Goal: Check status: Check status

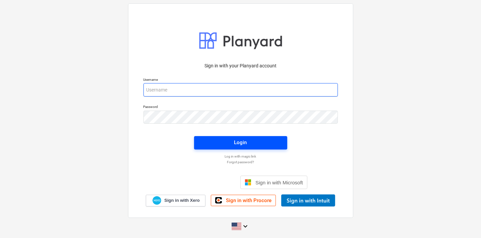
type input "[EMAIL_ADDRESS][DOMAIN_NAME]"
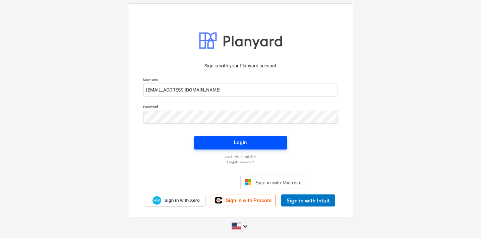
click at [249, 145] on span "Login" at bounding box center [240, 142] width 77 height 9
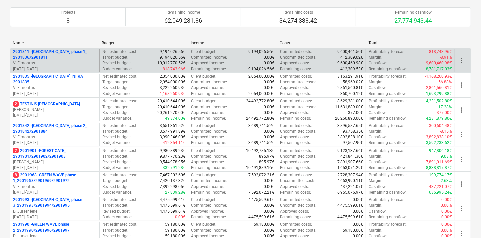
scroll to position [67, 0]
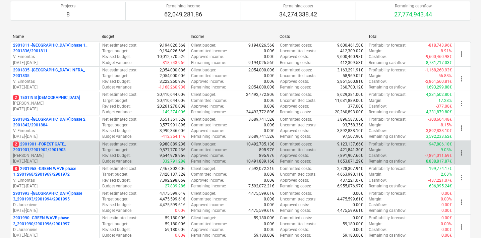
click at [54, 143] on p "2 2901901 - FOREST GATE_ 2901901/2901902/2901903" at bounding box center [54, 146] width 83 height 11
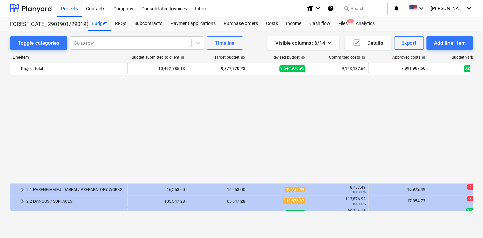
scroll to position [125, 0]
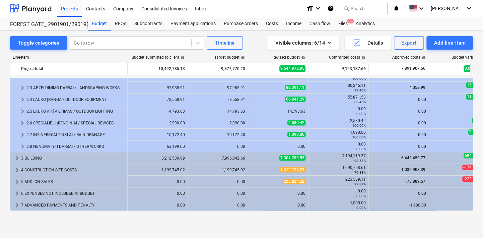
drag, startPoint x: 239, startPoint y: 222, endPoint x: 274, endPoint y: 222, distance: 34.5
drag, startPoint x: 255, startPoint y: 226, endPoint x: 282, endPoint y: 224, distance: 27.2
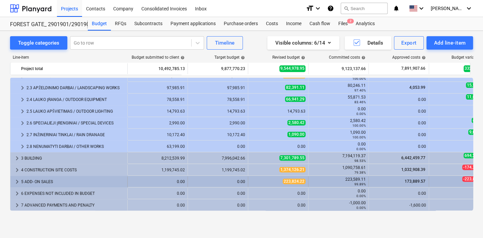
click at [18, 180] on span "keyboard_arrow_right" at bounding box center [17, 182] width 8 height 8
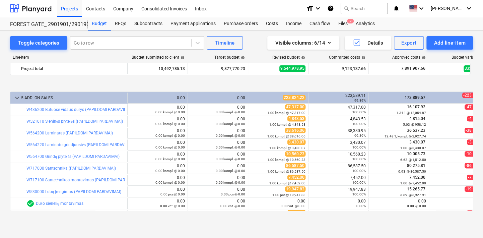
scroll to position [243, 0]
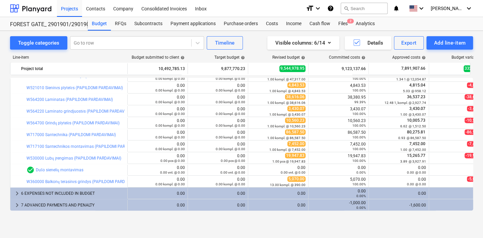
drag, startPoint x: 272, startPoint y: 219, endPoint x: 316, endPoint y: 223, distance: 44.7
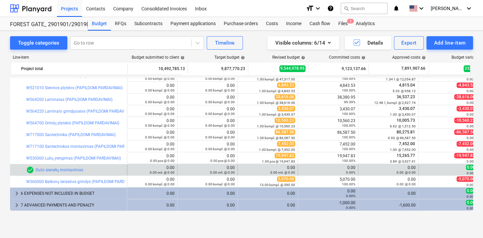
scroll to position [243, 36]
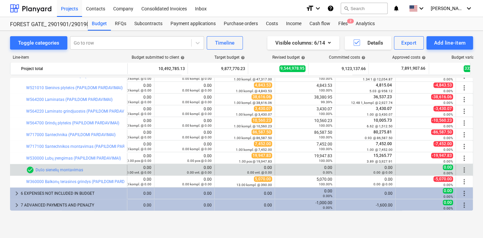
drag, startPoint x: 306, startPoint y: 165, endPoint x: 363, endPoint y: 165, distance: 57.3
drag, startPoint x: 331, startPoint y: 156, endPoint x: 384, endPoint y: 166, distance: 53.8
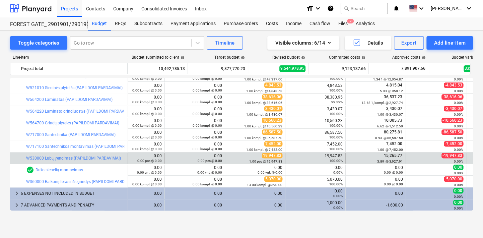
scroll to position [243, 0]
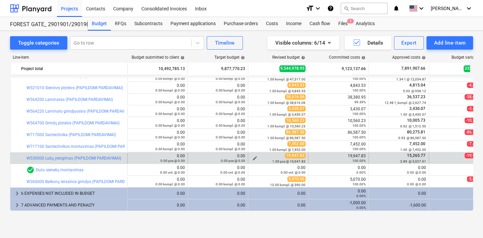
drag, startPoint x: 370, startPoint y: 164, endPoint x: 306, endPoint y: 160, distance: 64.7
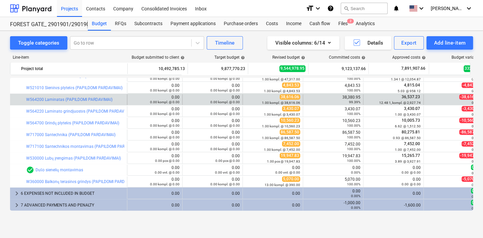
scroll to position [243, 36]
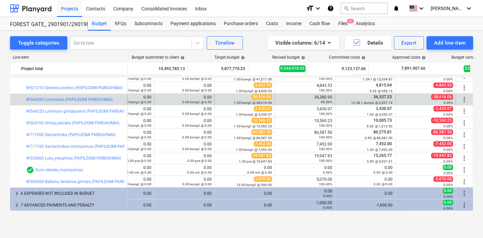
drag, startPoint x: 400, startPoint y: 101, endPoint x: 429, endPoint y: 96, distance: 29.3
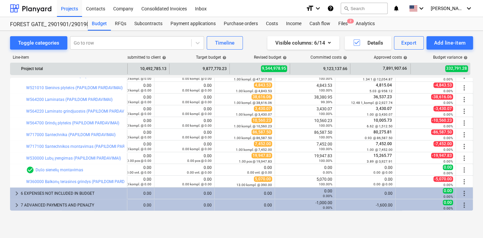
scroll to position [0, 36]
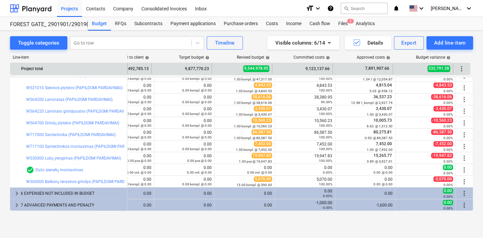
drag, startPoint x: 449, startPoint y: 67, endPoint x: 460, endPoint y: 66, distance: 11.1
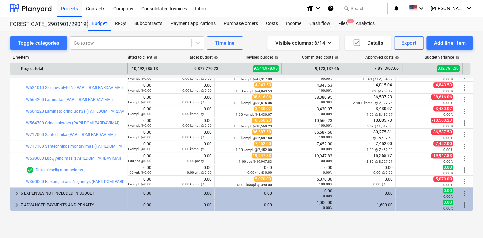
scroll to position [0, 31]
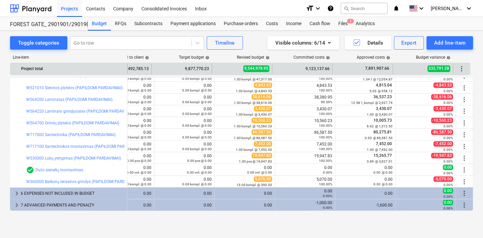
drag, startPoint x: 316, startPoint y: 66, endPoint x: 334, endPoint y: 68, distance: 18.8
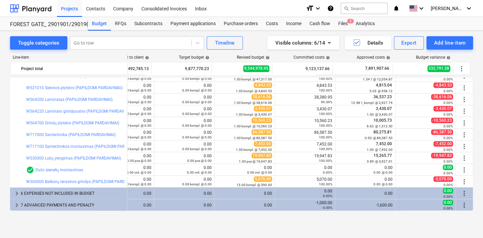
drag, startPoint x: 473, startPoint y: 175, endPoint x: 472, endPoint y: 166, distance: 8.7
click at [472, 166] on div "Toggle categories Go to row Timeline Visible columns : 6/14 Details Export Add …" at bounding box center [241, 127] width 483 height 193
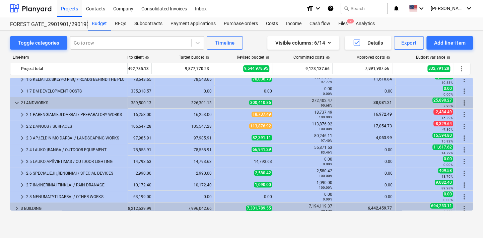
scroll to position [142, 36]
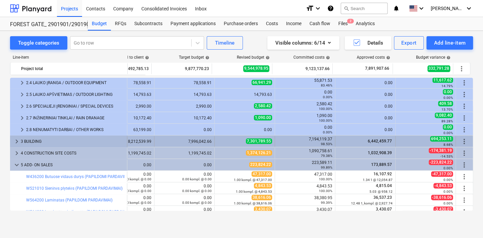
click at [15, 139] on span "keyboard_arrow_right" at bounding box center [17, 141] width 8 height 8
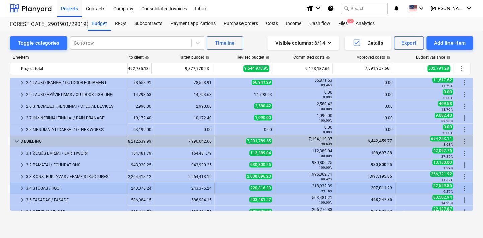
scroll to position [209, 36]
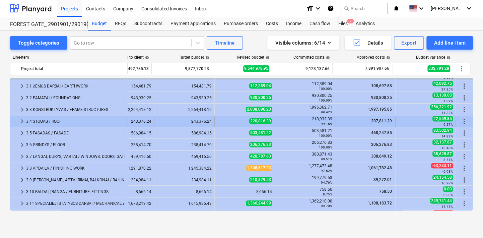
click at [23, 124] on span "keyboard_arrow_right" at bounding box center [22, 121] width 8 height 8
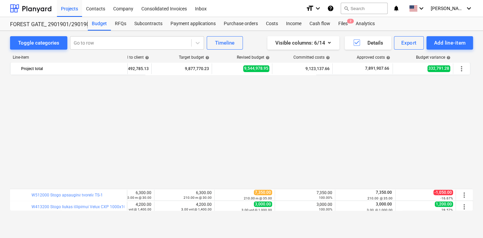
scroll to position [410, 36]
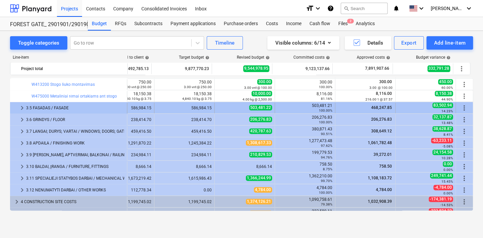
click at [22, 108] on span "keyboard_arrow_right" at bounding box center [22, 108] width 8 height 8
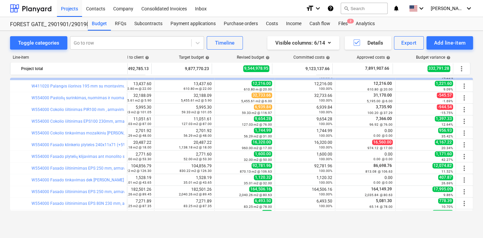
scroll to position [611, 36]
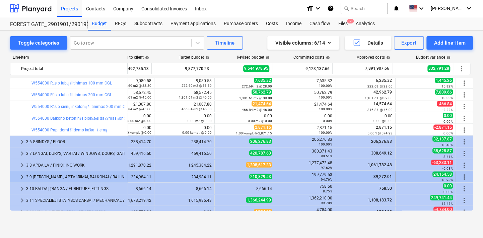
click at [22, 174] on span "keyboard_arrow_right" at bounding box center [22, 177] width 8 height 8
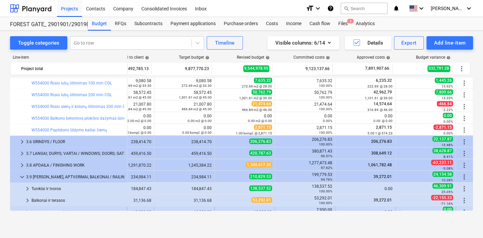
scroll to position [678, 36]
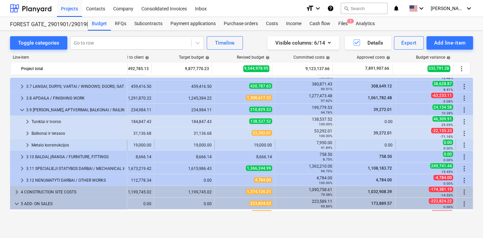
click at [26, 143] on span "keyboard_arrow_right" at bounding box center [27, 145] width 8 height 8
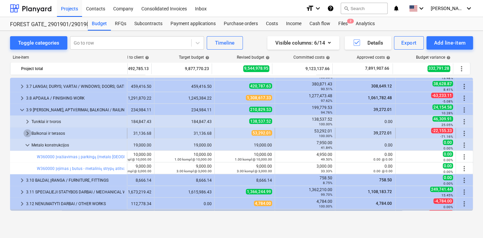
click at [28, 133] on span "keyboard_arrow_right" at bounding box center [27, 133] width 8 height 8
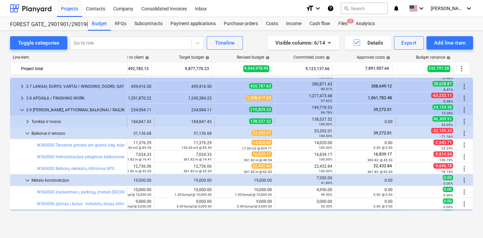
click at [29, 123] on span "keyboard_arrow_right" at bounding box center [27, 121] width 8 height 8
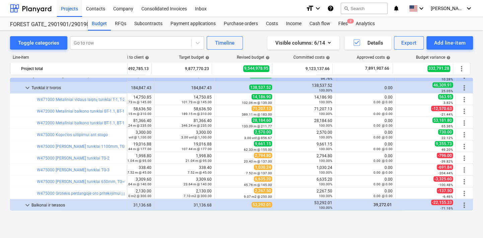
scroll to position [846, 36]
